Goal: Information Seeking & Learning: Learn about a topic

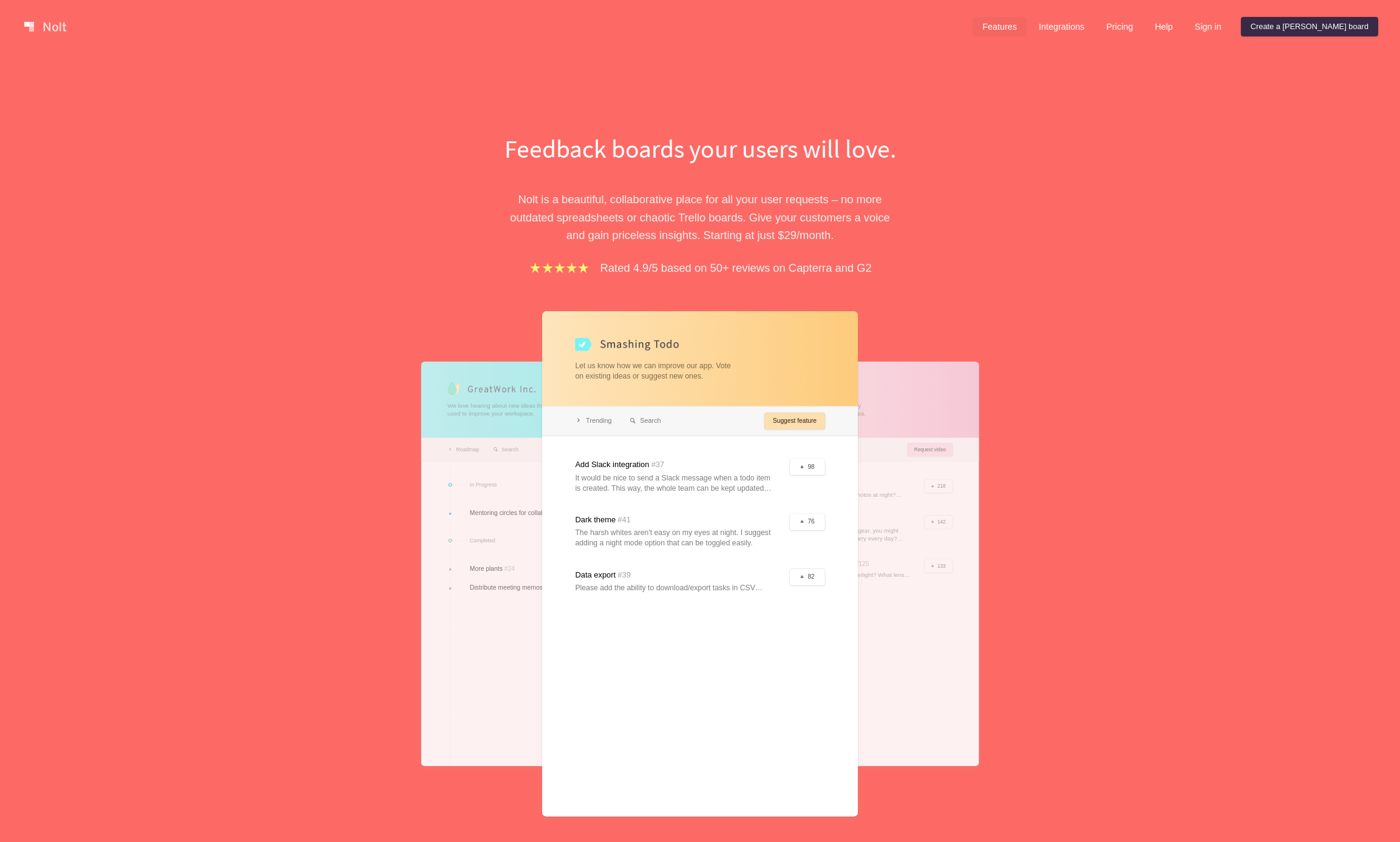
click at [1027, 19] on link "Features" at bounding box center [999, 27] width 54 height 20
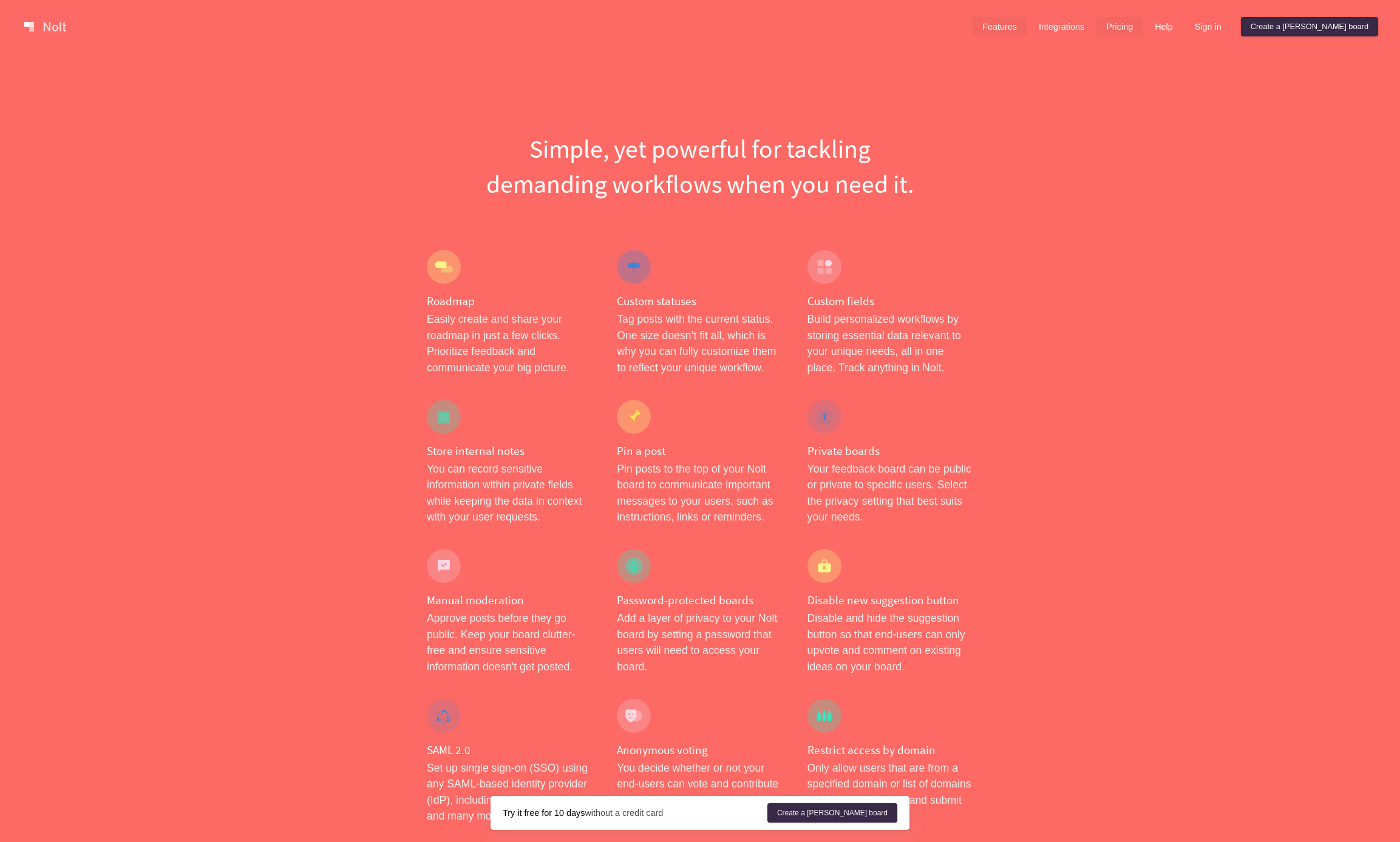
click at [1143, 26] on link "Pricing" at bounding box center [1119, 27] width 46 height 20
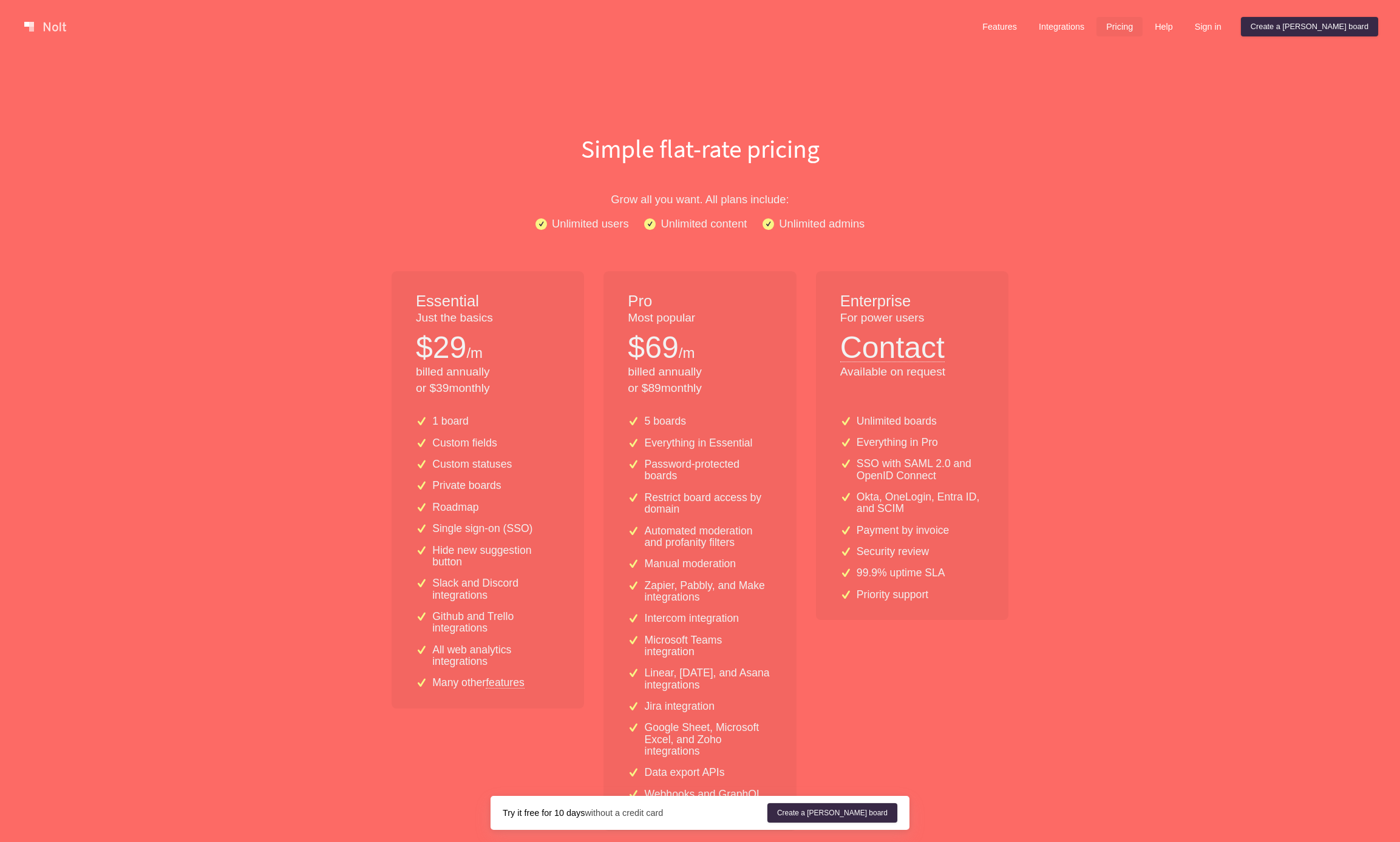
click at [45, 23] on link at bounding box center [45, 27] width 52 height 20
